Goal: Obtain resource: Download file/media

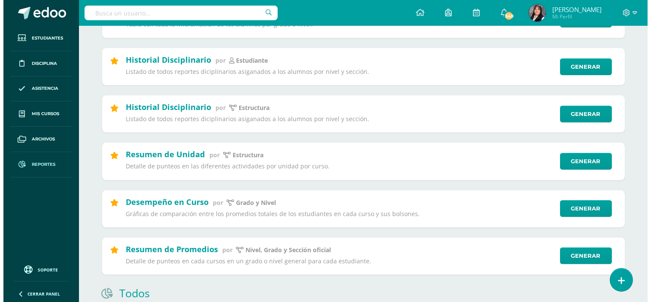
scroll to position [429, 0]
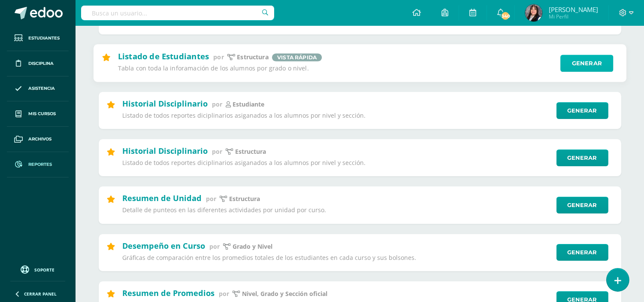
click at [589, 67] on link "Generar" at bounding box center [587, 63] width 53 height 17
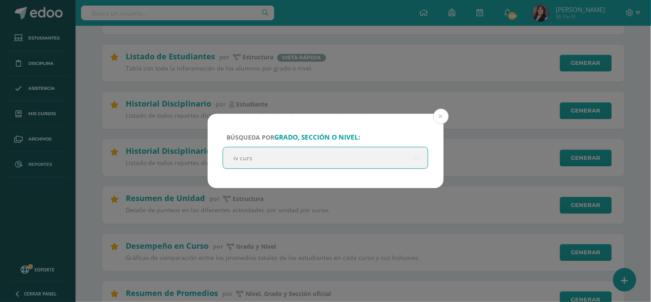
type input "iv curso"
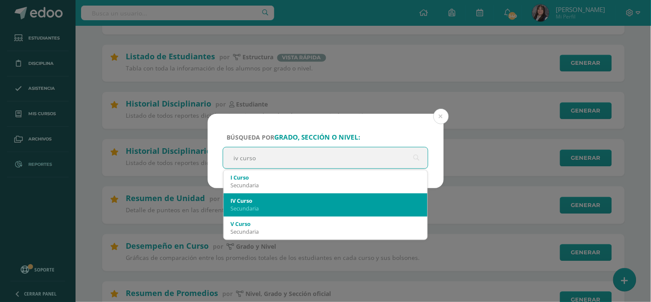
click at [320, 205] on div "Secundaria" at bounding box center [325, 208] width 191 height 8
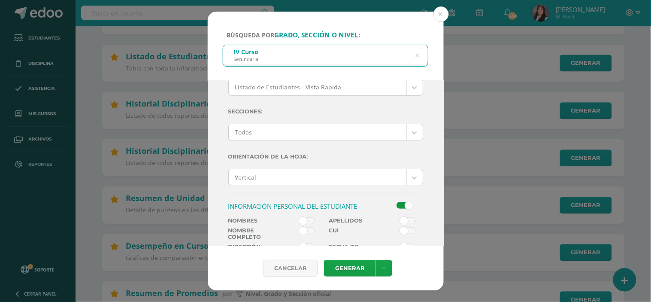
scroll to position [95, 0]
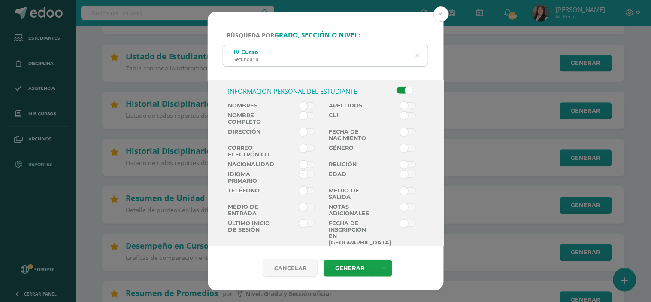
scroll to position [191, 0]
click at [311, 114] on span at bounding box center [307, 115] width 16 height 7
click at [0, 0] on input "checkbox" at bounding box center [0, 0] width 0 height 0
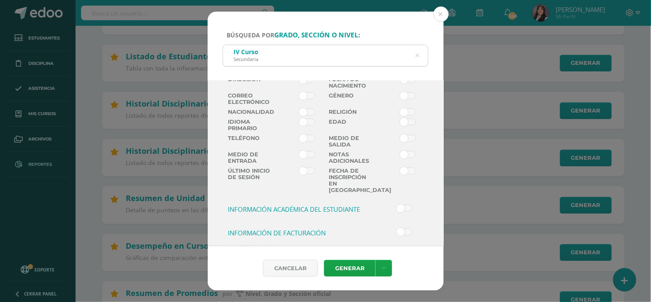
scroll to position [293, 0]
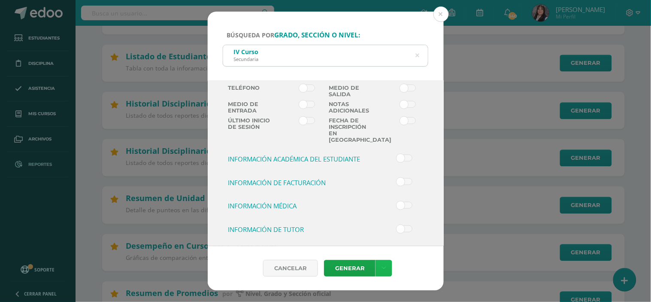
click at [387, 270] on link at bounding box center [384, 268] width 17 height 17
click at [393, 240] on link "Descargar como XLS" at bounding box center [383, 238] width 91 height 13
click at [409, 224] on link "Descargar como PDF" at bounding box center [383, 225] width 91 height 13
